Goal: Task Accomplishment & Management: Use online tool/utility

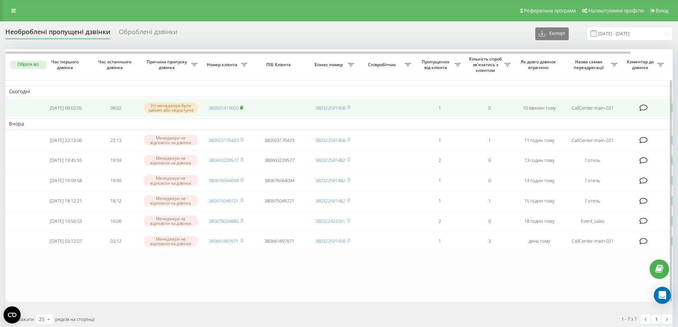
click at [242, 109] on rect at bounding box center [241, 107] width 2 height 3
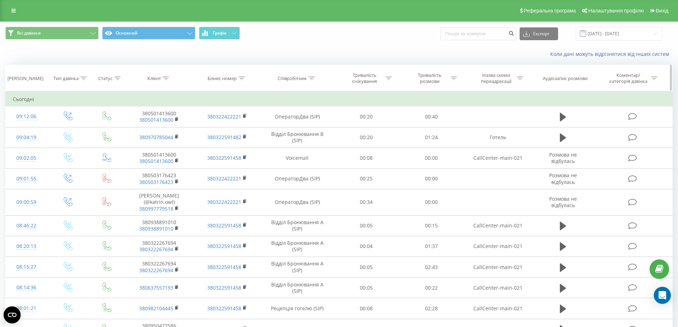
click at [165, 79] on icon at bounding box center [166, 79] width 6 height 4
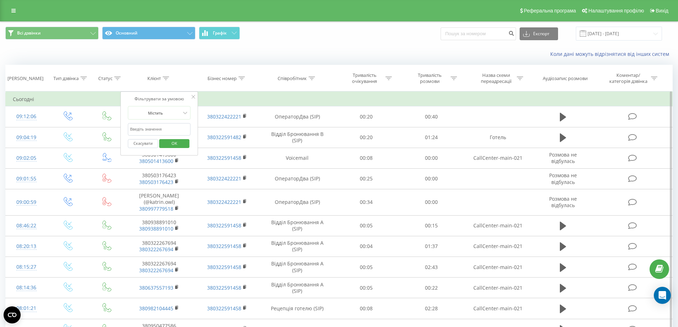
paste input "0665013226"
type input "0665013226"
click at [173, 144] on span "OK" at bounding box center [174, 143] width 20 height 11
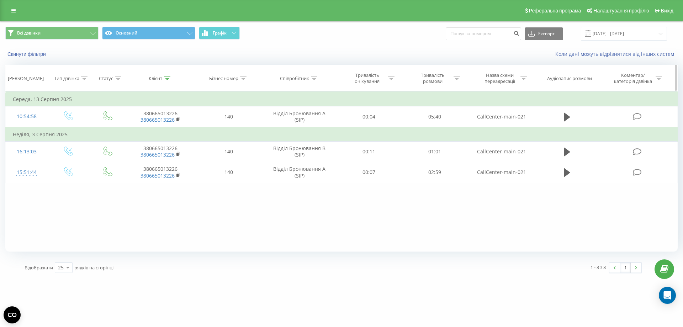
click at [168, 77] on icon at bounding box center [167, 79] width 6 height 4
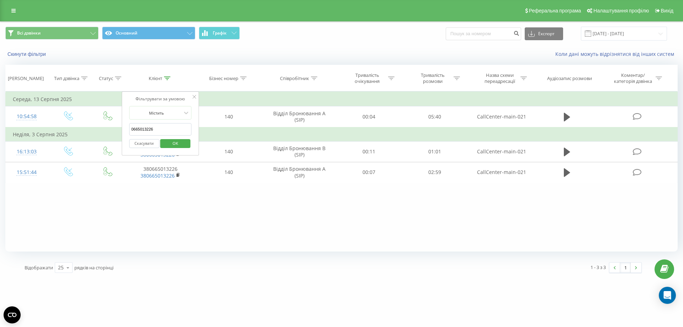
drag, startPoint x: 161, startPoint y: 127, endPoint x: 129, endPoint y: 127, distance: 32.4
click at [129, 127] on input "0665013226" at bounding box center [160, 129] width 63 height 12
paste input "0997779518"
type input "0997779518"
click at [170, 144] on span "OK" at bounding box center [175, 143] width 20 height 11
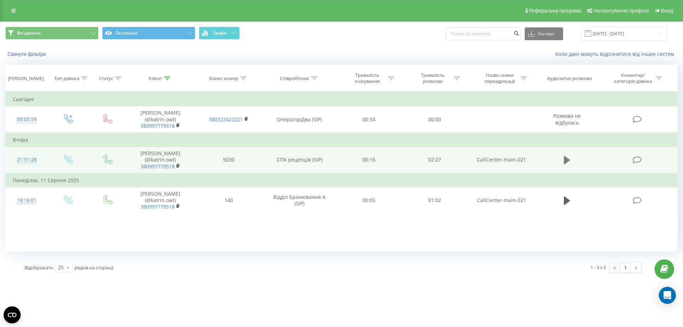
click at [565, 156] on icon at bounding box center [567, 160] width 6 height 9
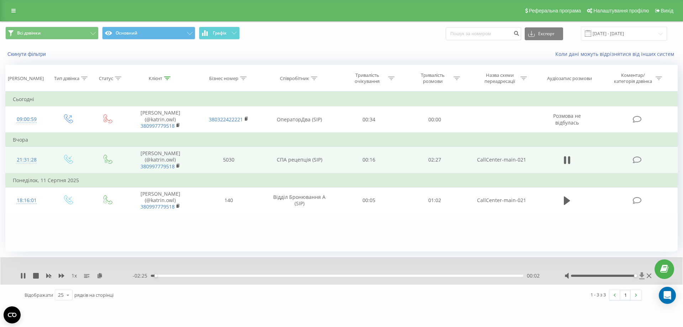
drag, startPoint x: 604, startPoint y: 275, endPoint x: 639, endPoint y: 276, distance: 35.6
click at [639, 276] on div at bounding box center [609, 275] width 89 height 7
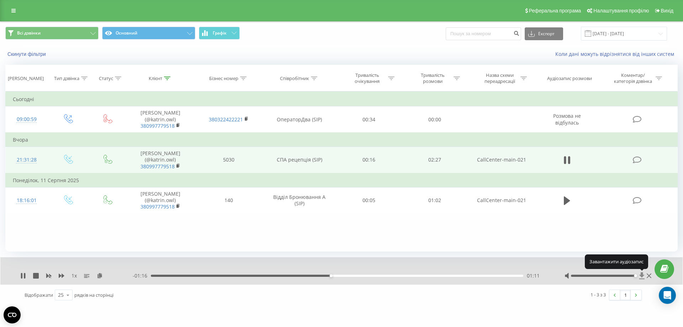
click at [643, 276] on icon at bounding box center [641, 275] width 5 height 7
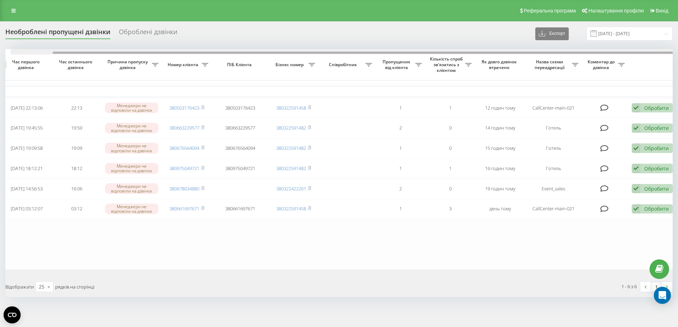
scroll to position [0, 44]
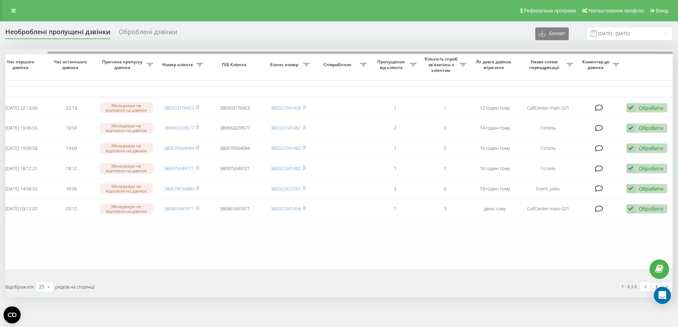
drag, startPoint x: 383, startPoint y: 53, endPoint x: 505, endPoint y: 53, distance: 122.1
click at [505, 53] on div at bounding box center [359, 53] width 625 height 2
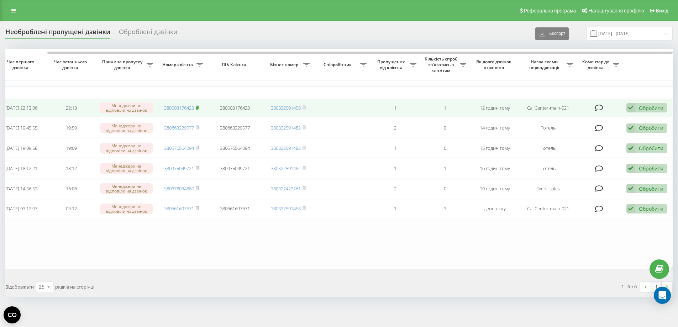
click at [198, 108] on rect at bounding box center [197, 107] width 2 height 3
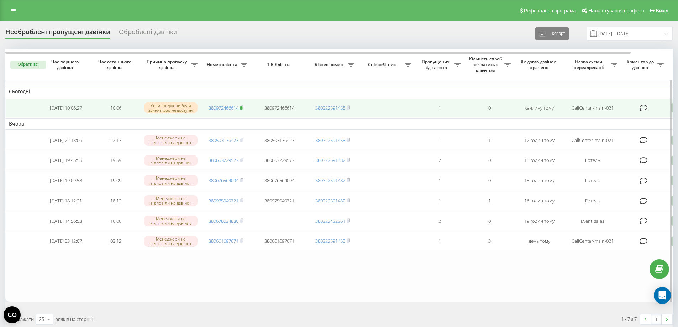
click at [242, 107] on rect at bounding box center [241, 107] width 2 height 3
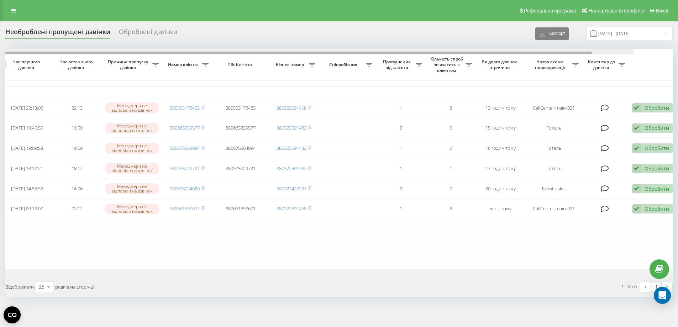
scroll to position [0, 44]
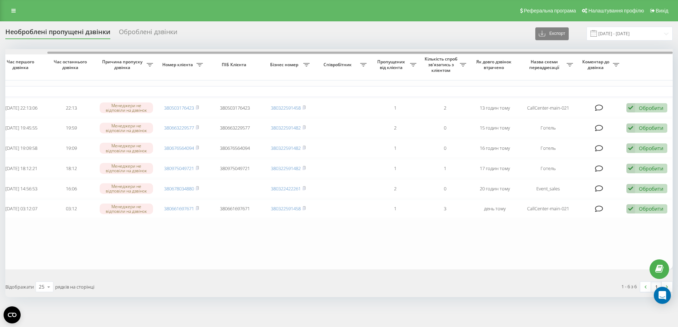
drag, startPoint x: 261, startPoint y: 53, endPoint x: 331, endPoint y: 56, distance: 70.1
click at [331, 56] on div "Обрати всі Час першого дзвінка Час останнього дзвінка Причина пропуску дзвінка …" at bounding box center [338, 159] width 667 height 220
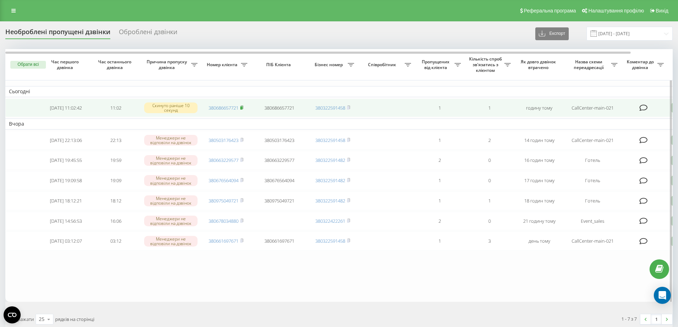
click at [243, 107] on icon at bounding box center [241, 107] width 3 height 4
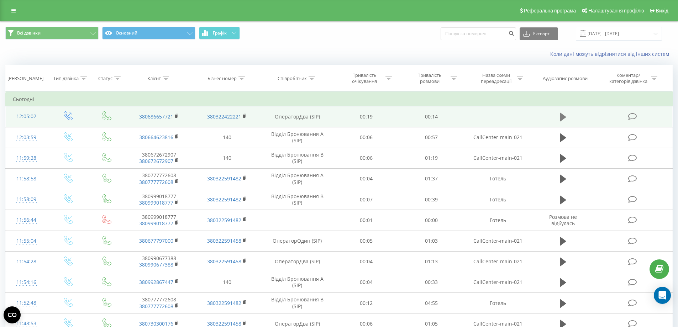
click at [561, 117] on icon at bounding box center [563, 117] width 6 height 9
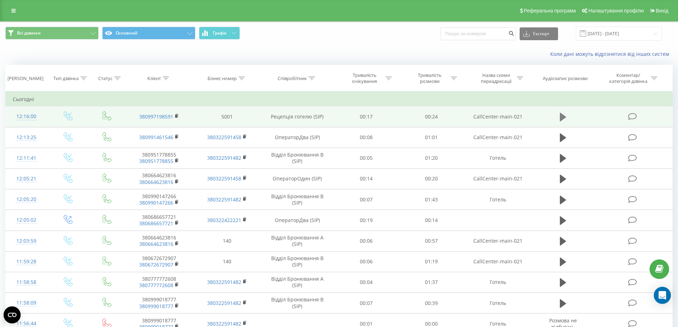
click at [559, 117] on button at bounding box center [563, 117] width 11 height 11
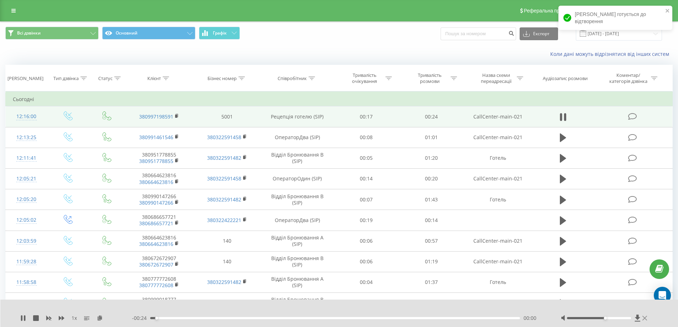
drag, startPoint x: 601, startPoint y: 317, endPoint x: 646, endPoint y: 317, distance: 45.2
click at [646, 317] on div at bounding box center [605, 318] width 88 height 7
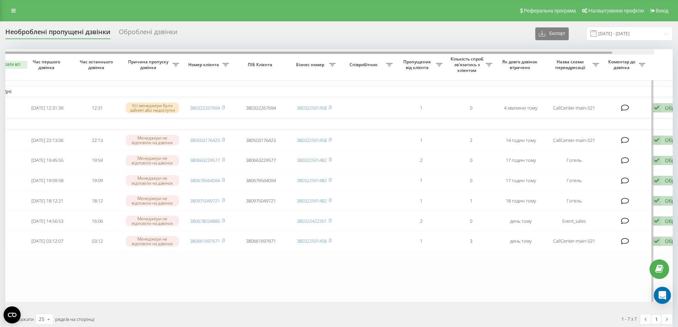
scroll to position [0, 44]
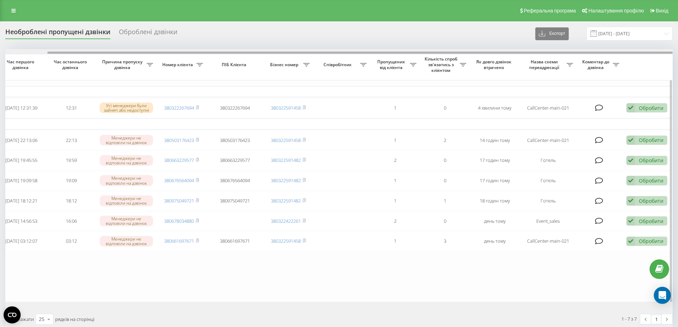
drag, startPoint x: 447, startPoint y: 53, endPoint x: 506, endPoint y: 52, distance: 58.4
click at [506, 52] on div at bounding box center [359, 53] width 625 height 2
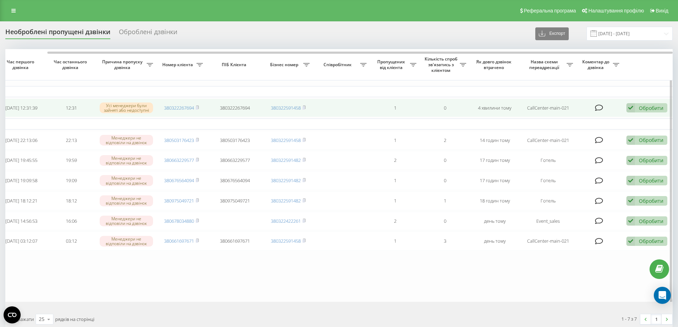
click at [637, 105] on div "Обробити Не вдалося зв'язатися Зв'язався з клієнтом за допомогою іншого каналу …" at bounding box center [646, 108] width 41 height 10
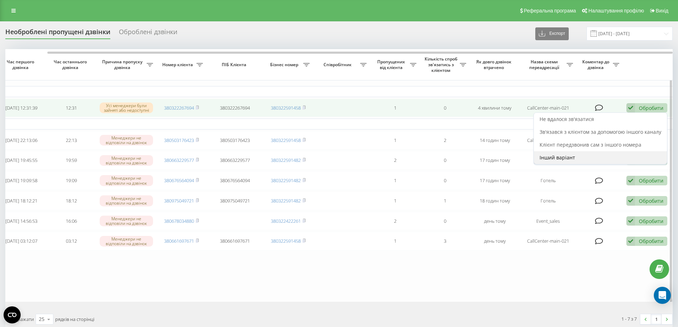
click at [558, 160] on span "Інший варіант" at bounding box center [557, 157] width 36 height 7
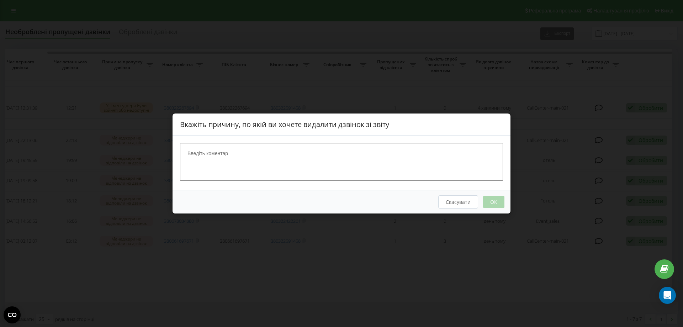
click at [302, 162] on textarea at bounding box center [341, 162] width 323 height 38
type textarea "спам"
click at [495, 200] on button "OK" at bounding box center [493, 202] width 21 height 12
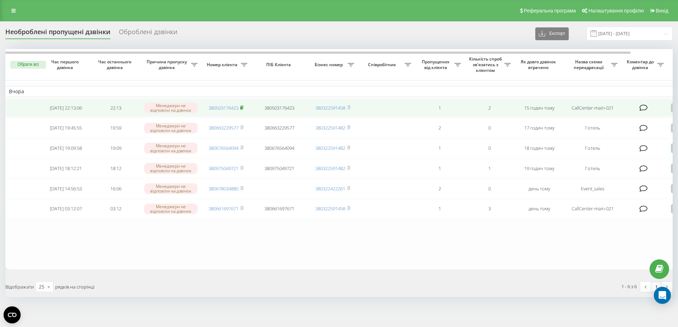
click at [243, 109] on icon at bounding box center [242, 106] width 2 height 3
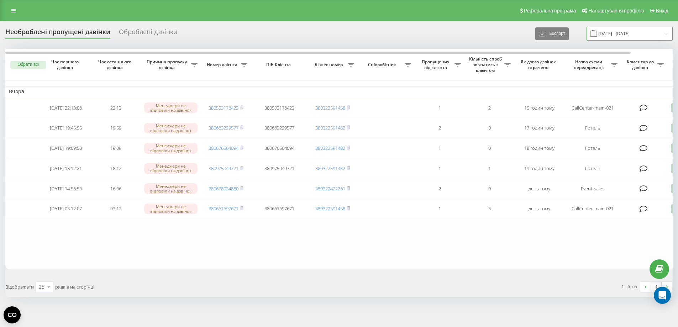
click at [627, 33] on input "[DATE] - [DATE]" at bounding box center [629, 34] width 86 height 14
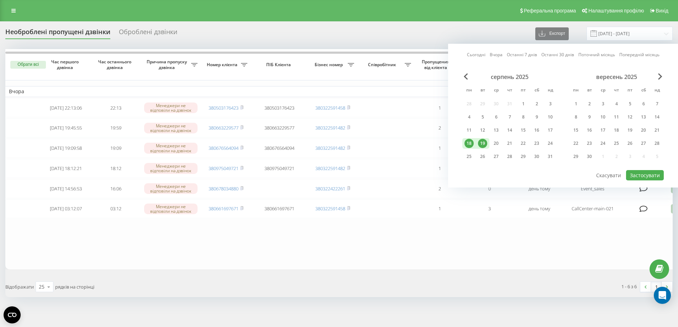
click at [481, 145] on div "19" at bounding box center [482, 143] width 9 height 9
click at [635, 177] on button "Застосувати" at bounding box center [645, 175] width 38 height 10
type input "[DATE] - [DATE]"
